Goal: Task Accomplishment & Management: Manage account settings

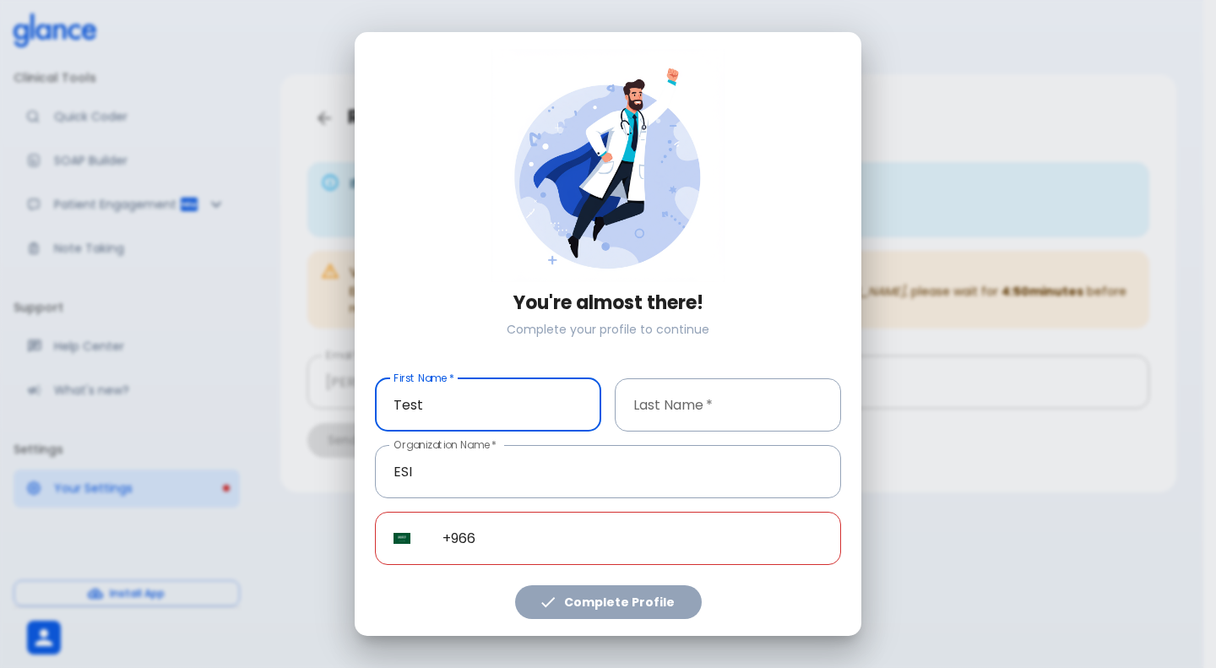
type input "Test"
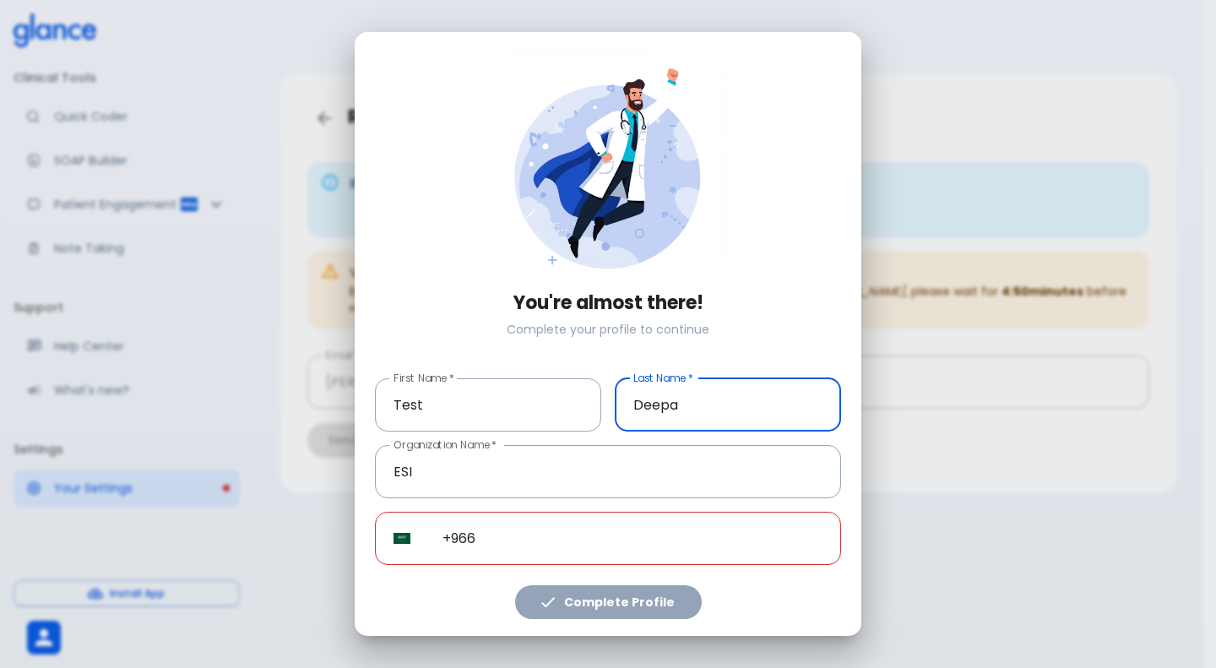
type input "Deepa"
click at [519, 516] on input "+966" at bounding box center [632, 538] width 417 height 53
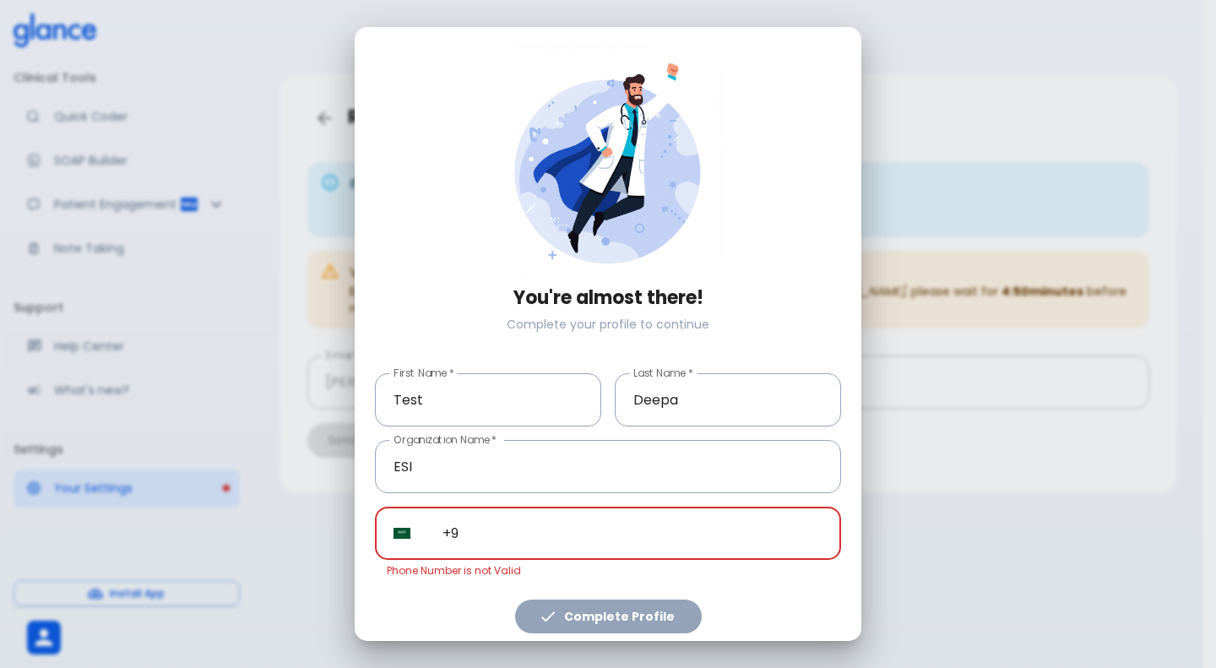
type input "+"
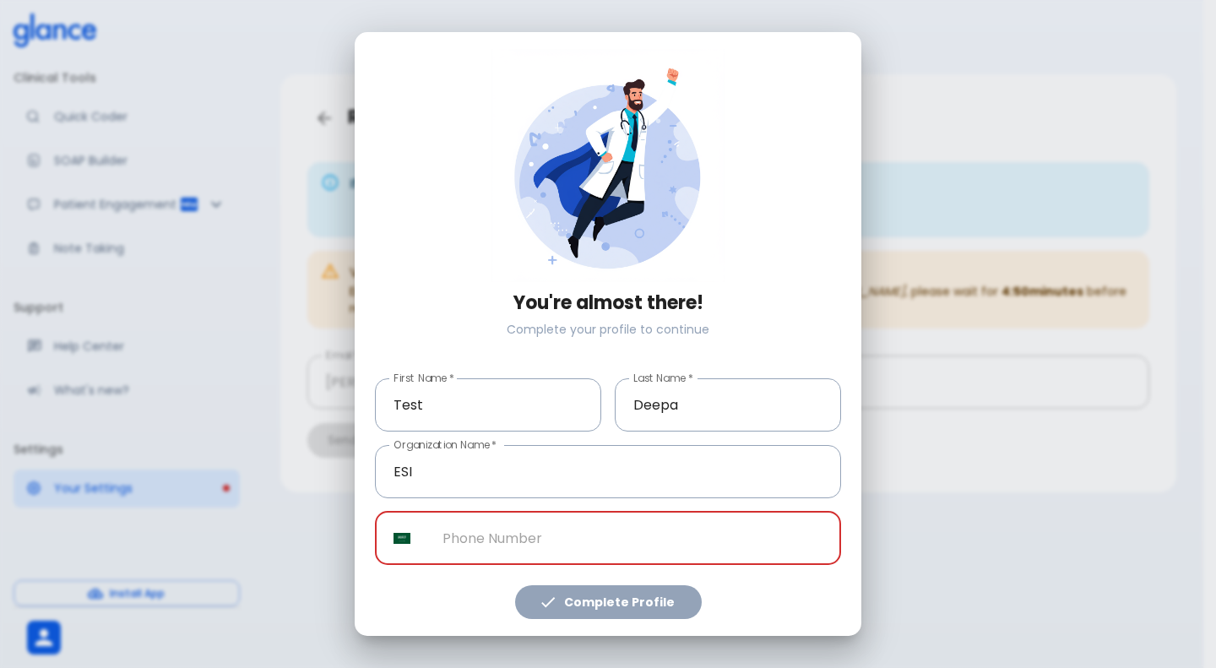
paste input "[PHONE_NUMBER]"
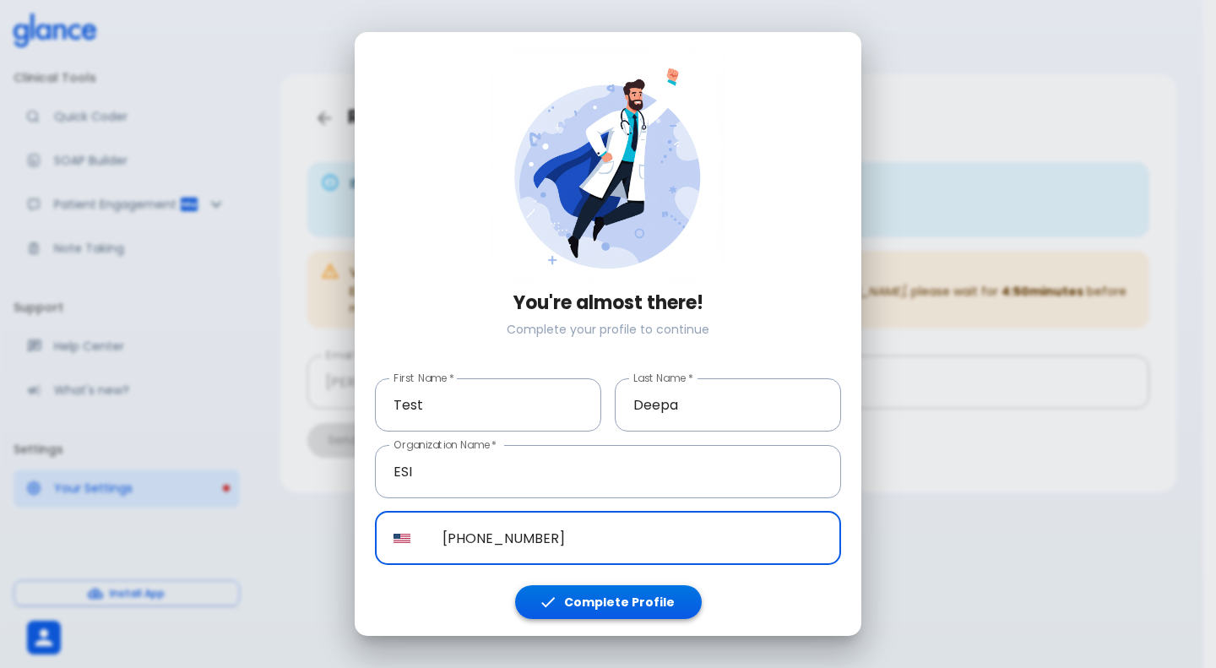
type input "[PHONE_NUMBER]"
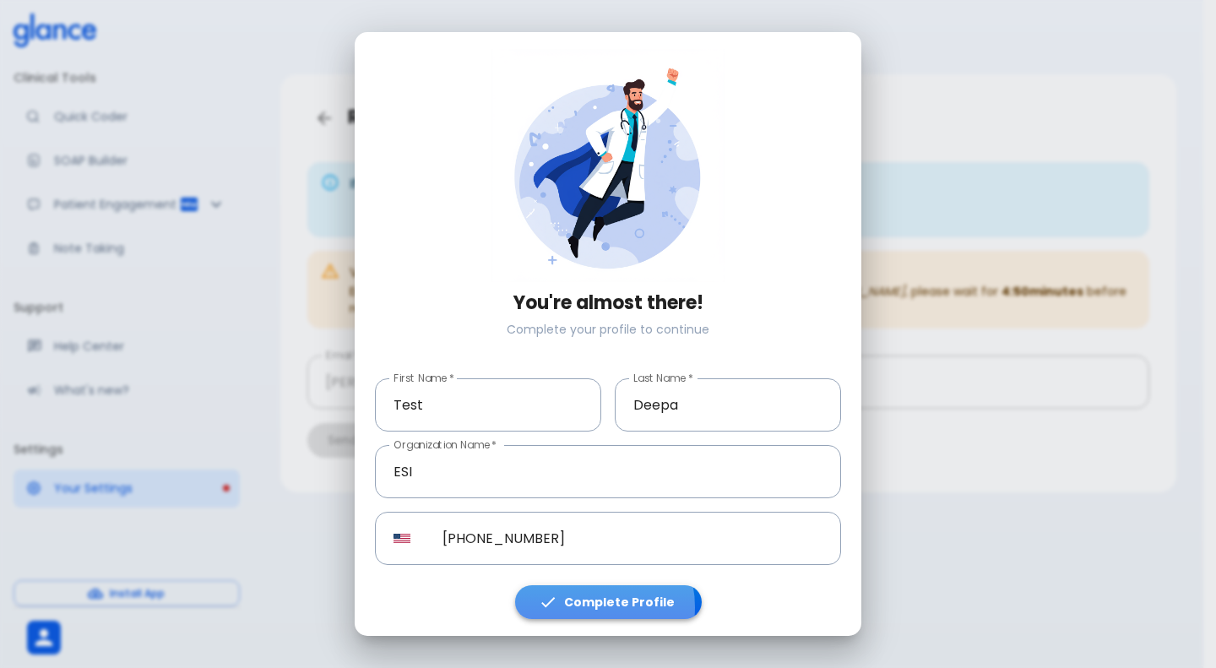
click at [588, 607] on button "Complete Profile" at bounding box center [608, 602] width 187 height 35
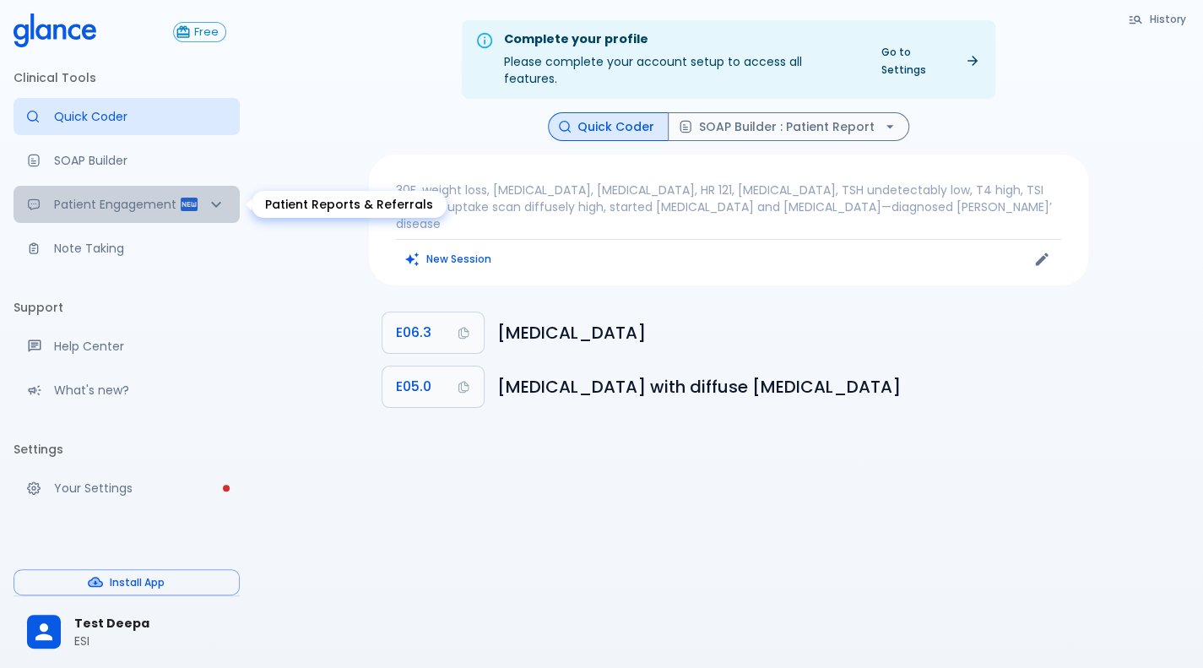
click at [182, 219] on div "Patient Engagement" at bounding box center [127, 204] width 226 height 37
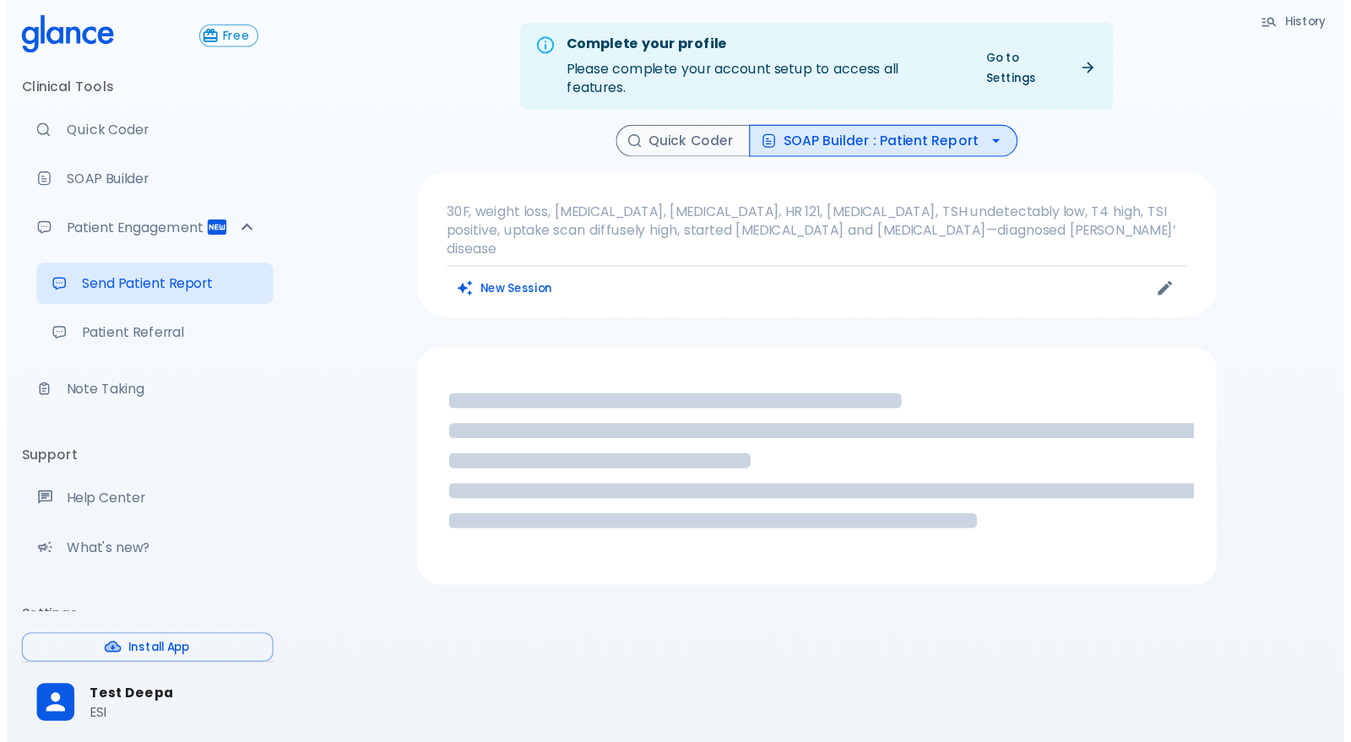
scroll to position [115, 0]
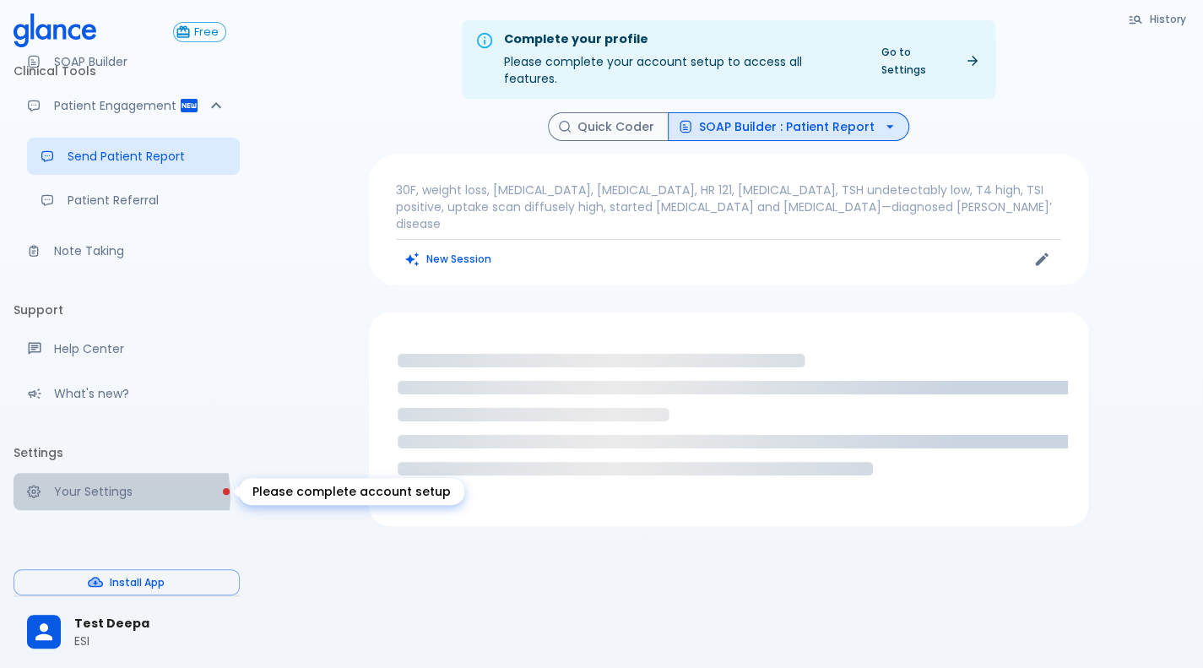
click at [117, 496] on p "Your Settings" at bounding box center [140, 491] width 172 height 17
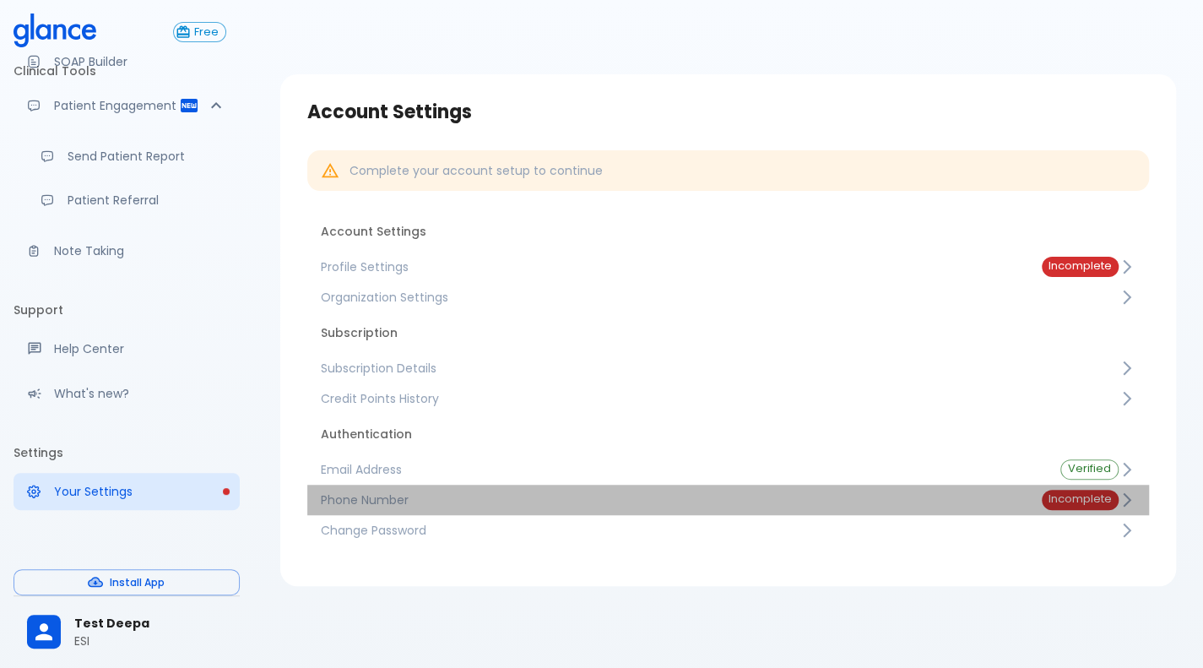
click at [610, 491] on link "Phone Number Incomplete" at bounding box center [728, 500] width 842 height 30
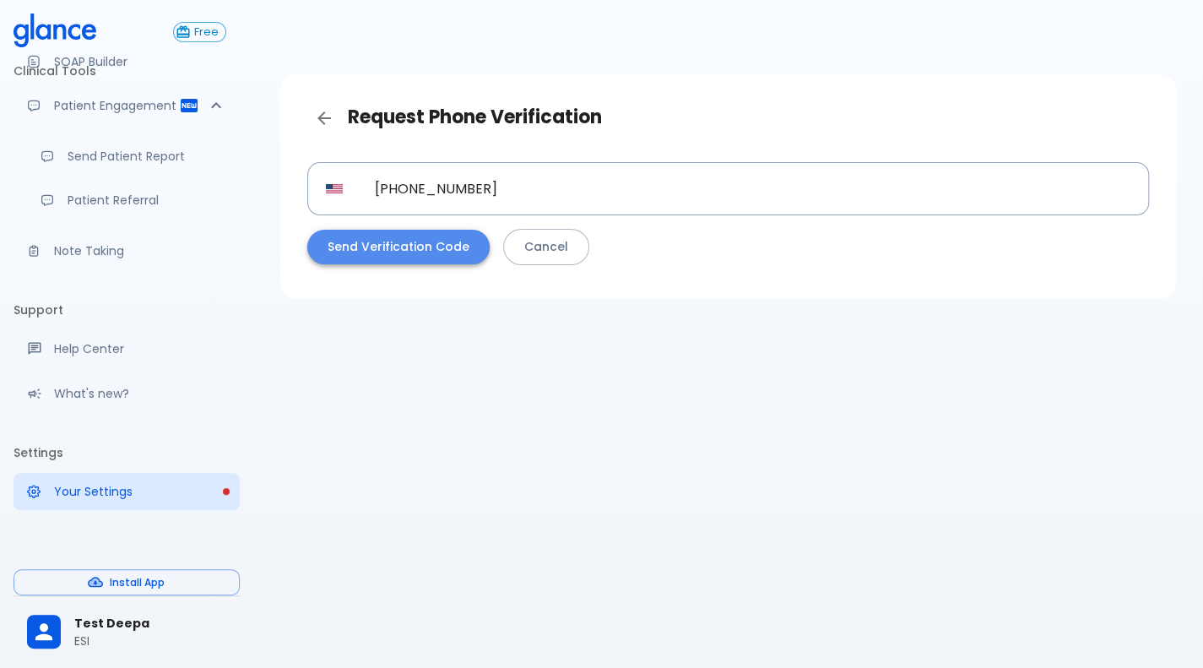
click at [415, 247] on button "Send Verification Code" at bounding box center [398, 247] width 182 height 35
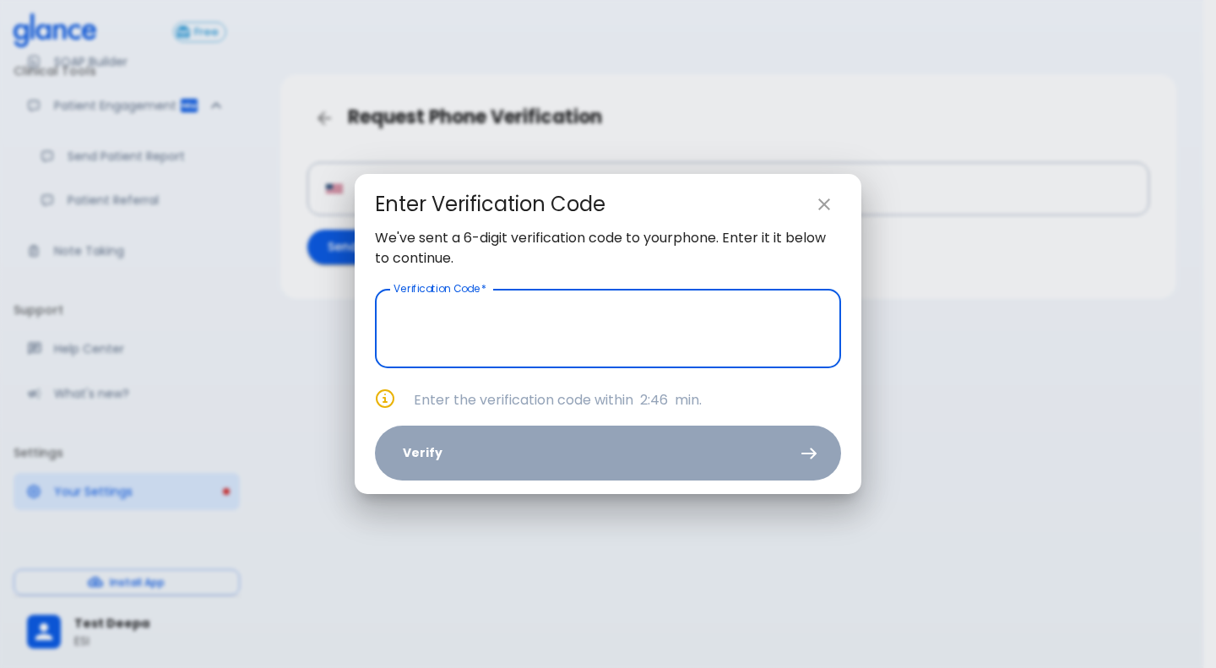
paste input "text"
click at [605, 342] on input "text" at bounding box center [608, 328] width 466 height 79
paste input "text"
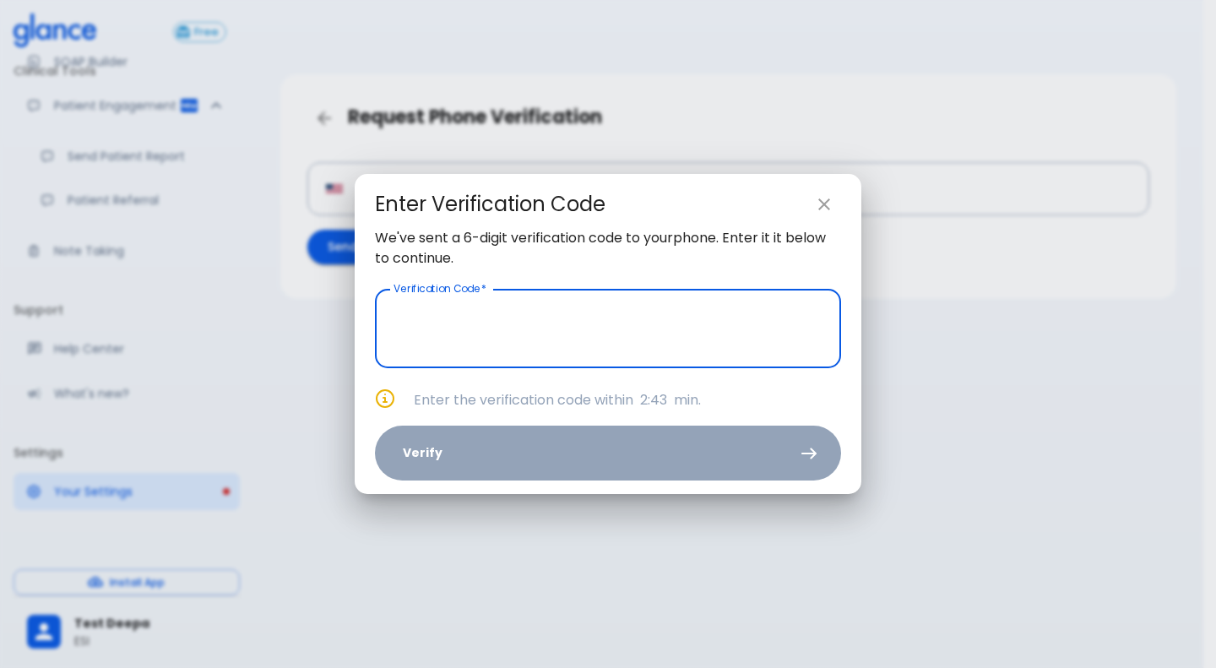
paste input "text"
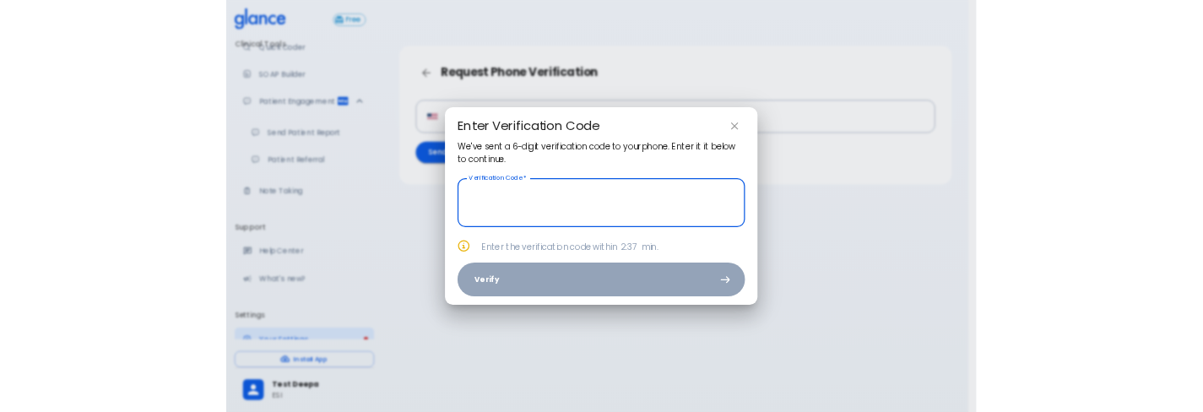
scroll to position [41, 0]
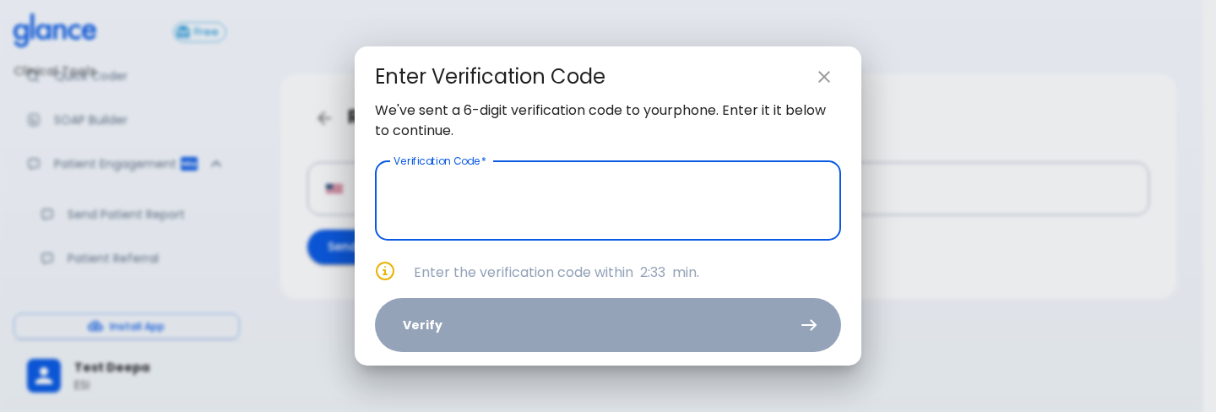
click at [675, 179] on input "text" at bounding box center [608, 200] width 466 height 79
paste input "text"
click at [687, 159] on div "We've sent a 6-digit verification code to your phone . Enter it it below to con…" at bounding box center [608, 233] width 507 height 266
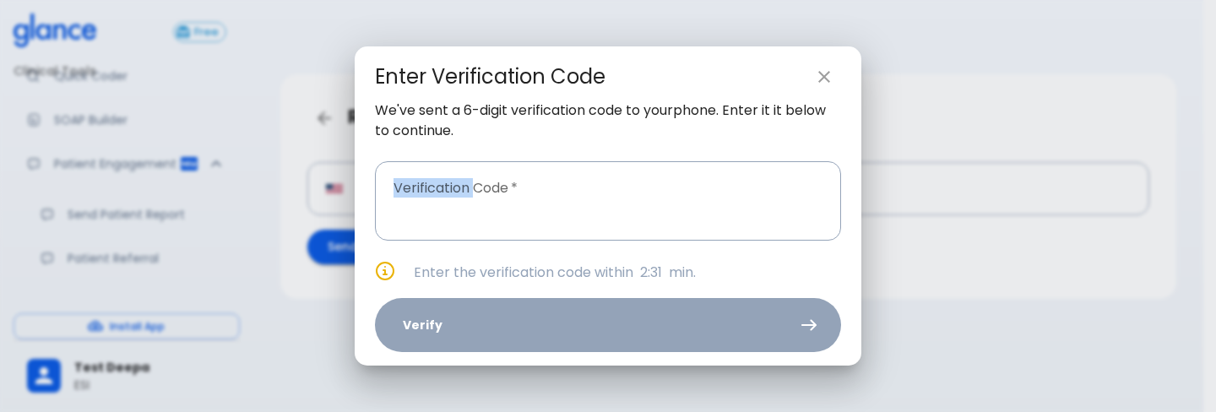
click at [687, 159] on div "We've sent a 6-digit verification code to your phone . Enter it it below to con…" at bounding box center [608, 233] width 507 height 266
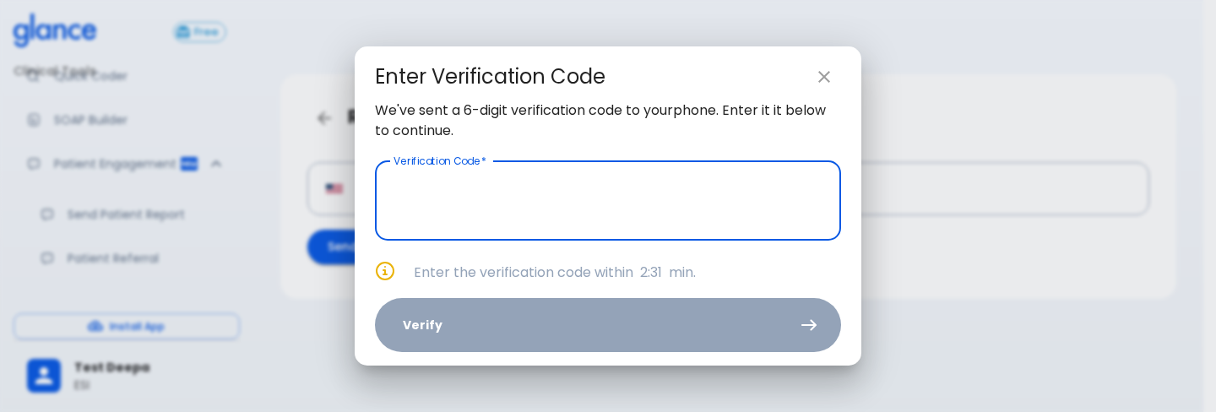
click at [671, 191] on input "text" at bounding box center [608, 200] width 466 height 79
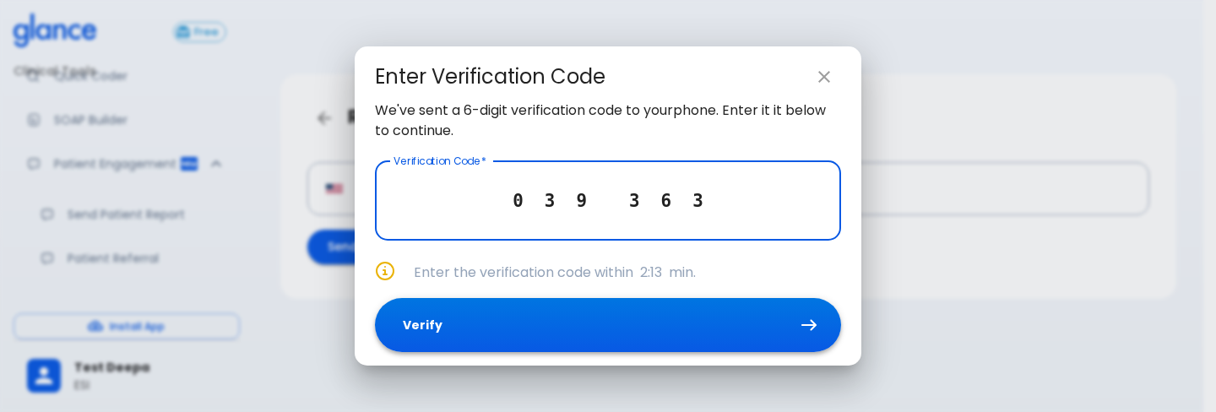
type input "0 3 9 3 6 3"
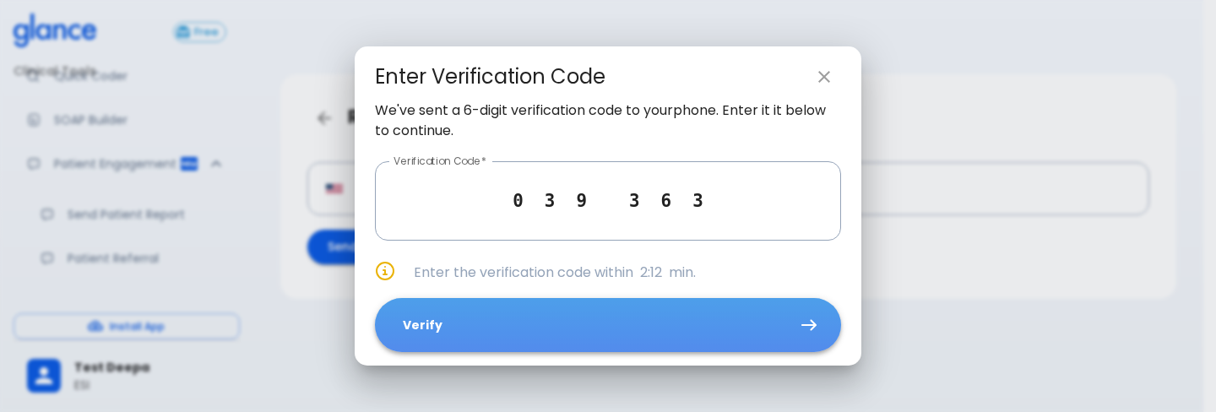
click at [528, 322] on button "Verify" at bounding box center [608, 325] width 466 height 55
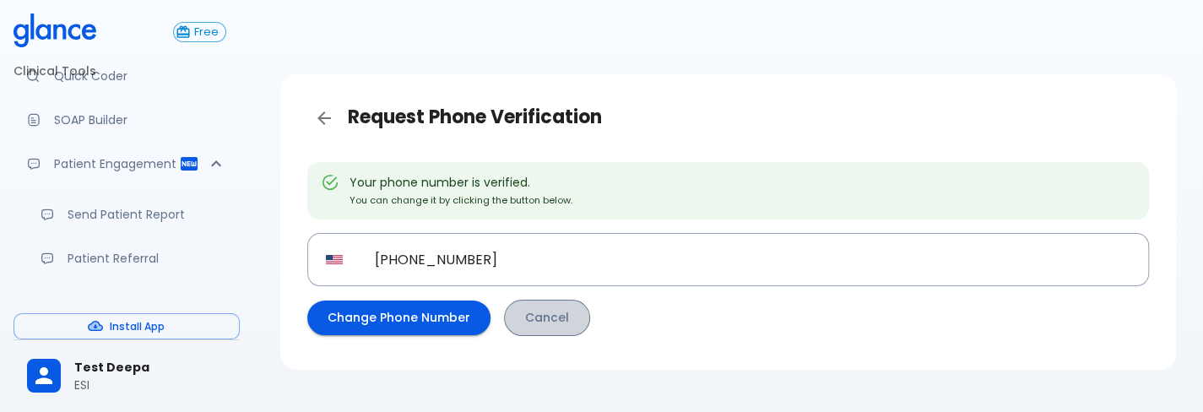
click at [534, 327] on link "Cancel" at bounding box center [547, 318] width 86 height 36
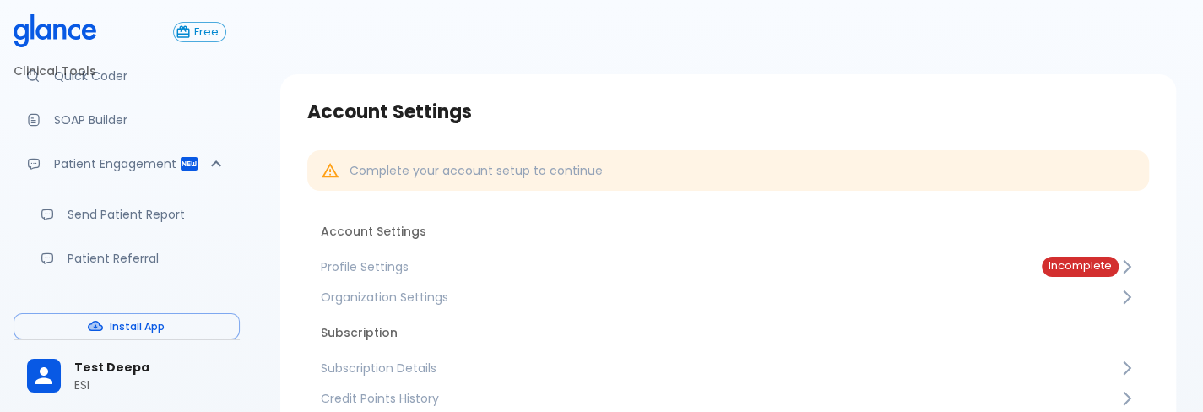
scroll to position [248, 0]
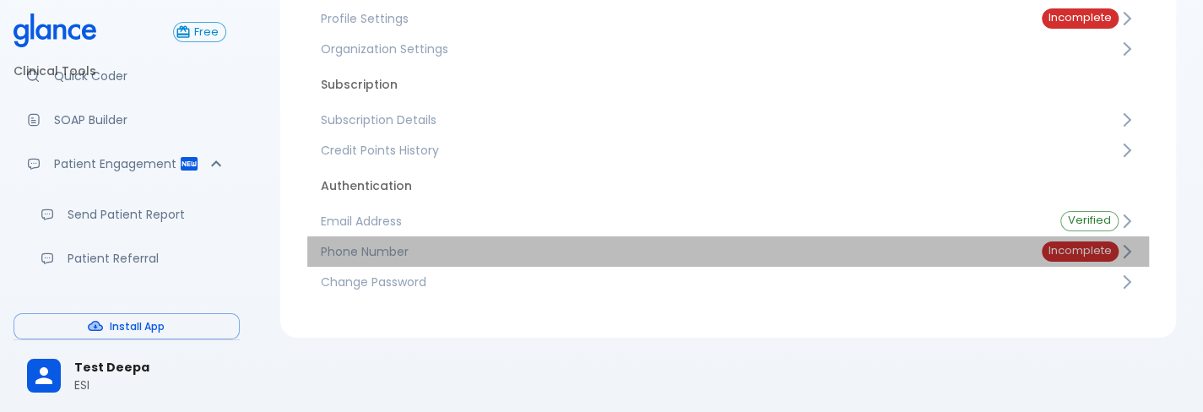
click at [516, 260] on link "Phone Number Incomplete" at bounding box center [728, 251] width 842 height 30
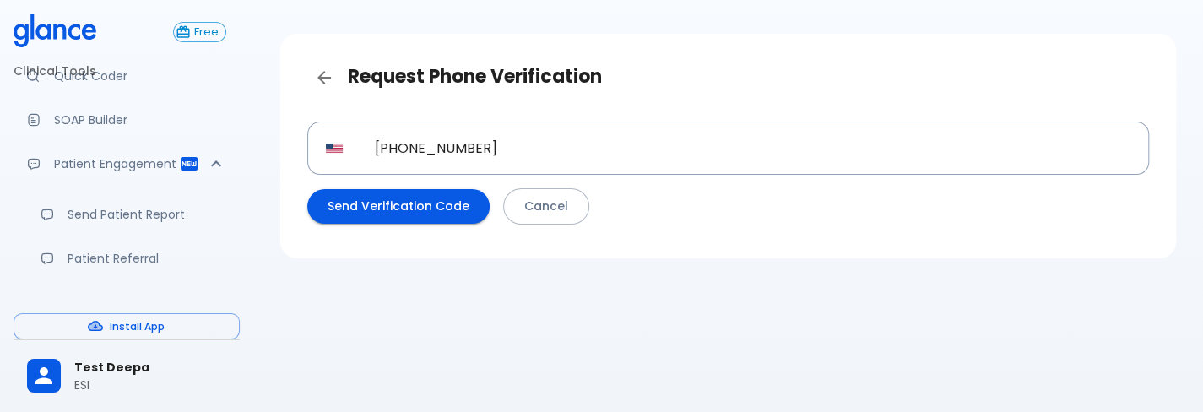
scroll to position [41, 0]
click at [334, 79] on link "Back" at bounding box center [324, 78] width 34 height 34
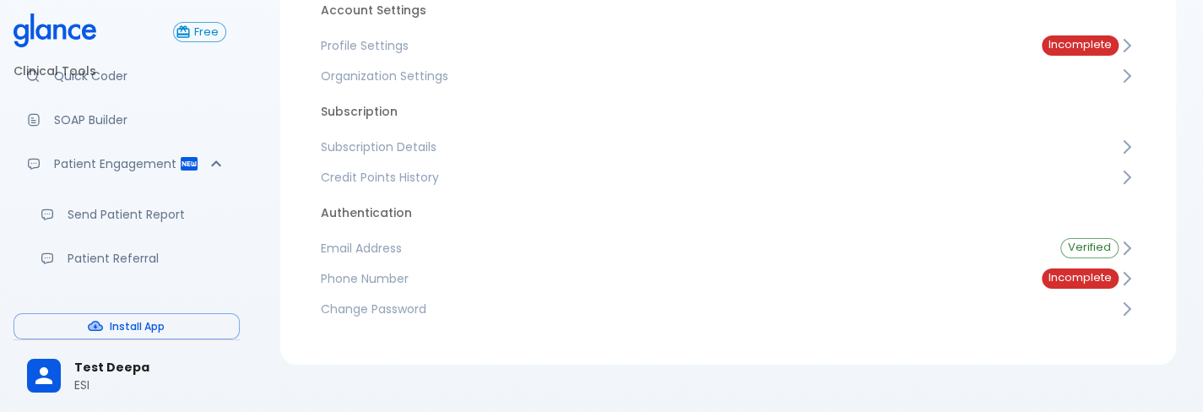
scroll to position [245, 0]
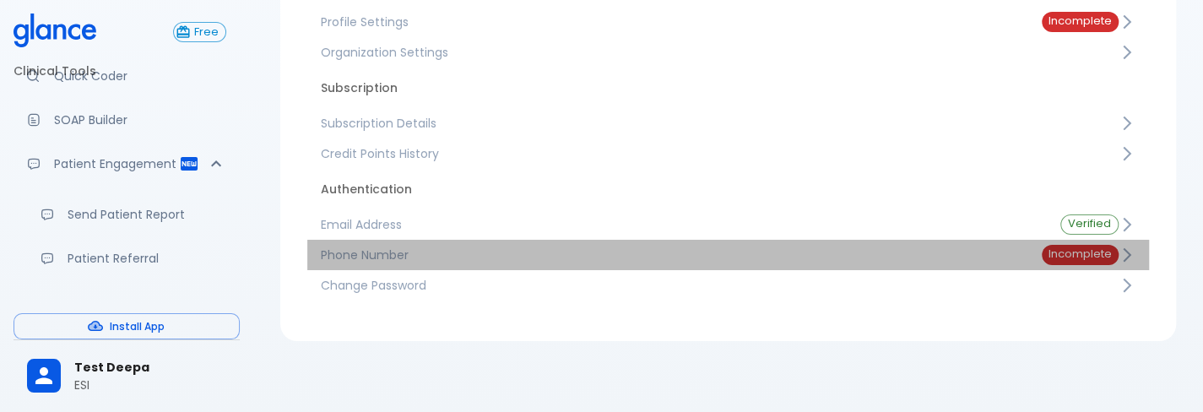
click at [677, 259] on span "Phone Number" at bounding box center [668, 255] width 694 height 17
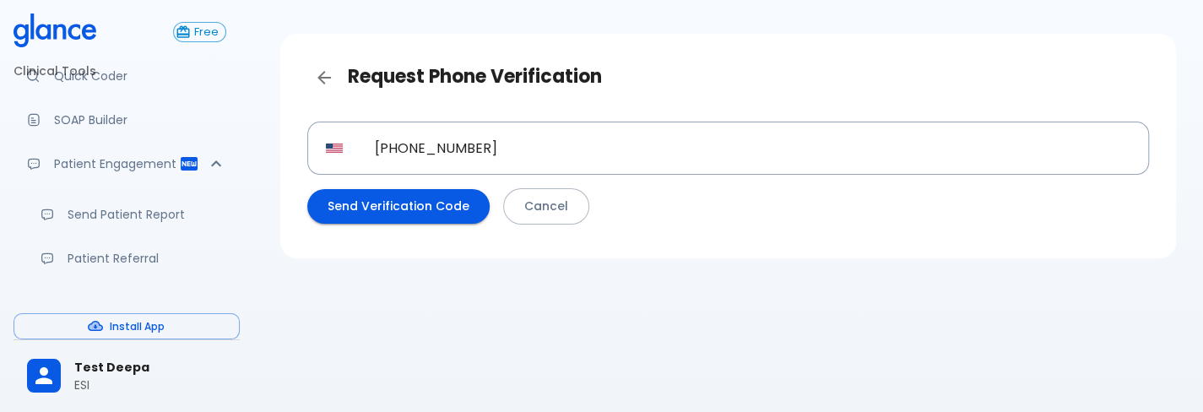
scroll to position [41, 0]
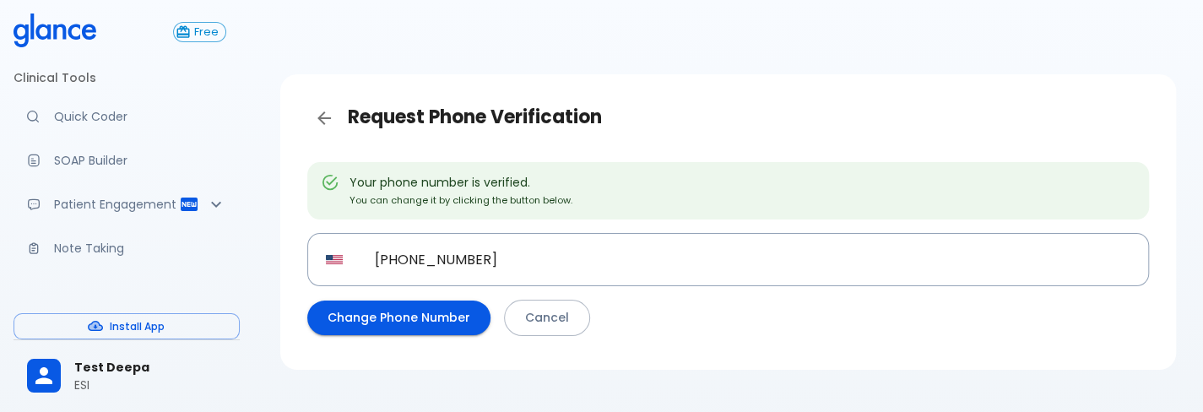
scroll to position [270, 0]
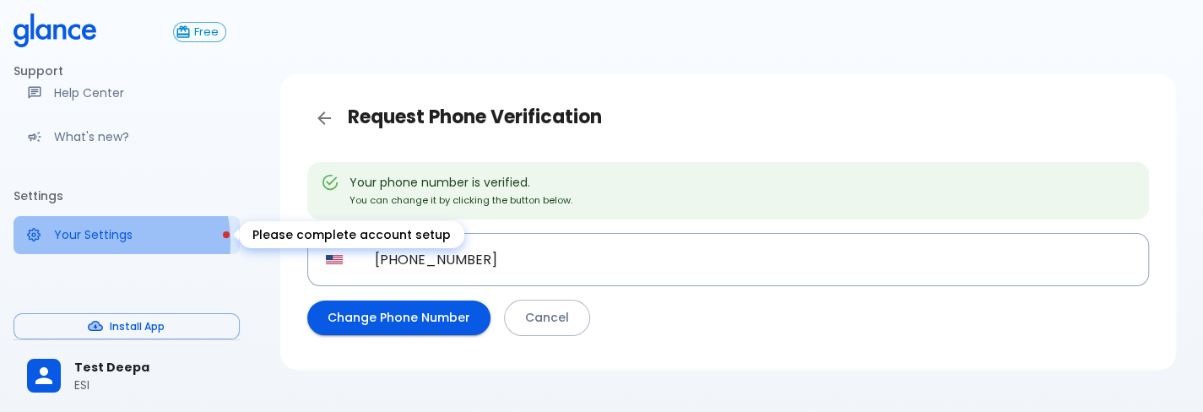
click at [101, 241] on p "Your Settings" at bounding box center [140, 234] width 172 height 17
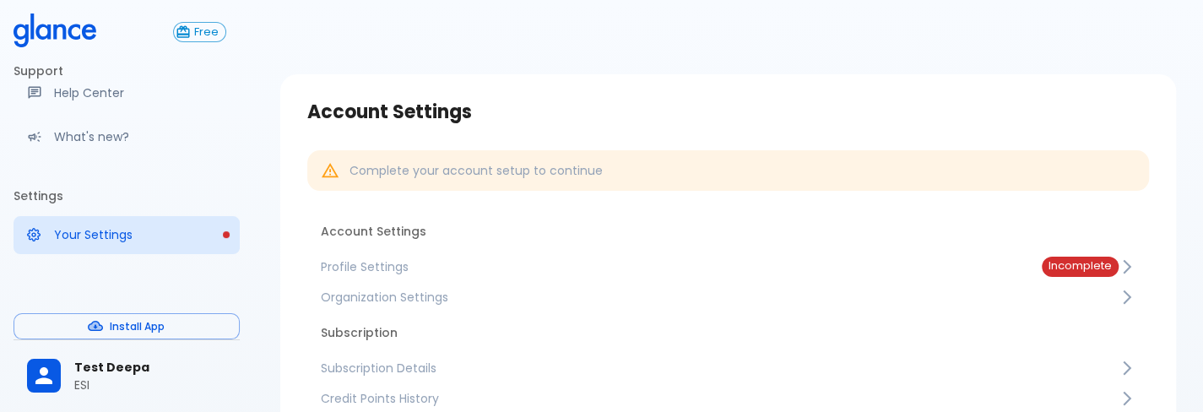
scroll to position [248, 0]
